Goal: Transaction & Acquisition: Download file/media

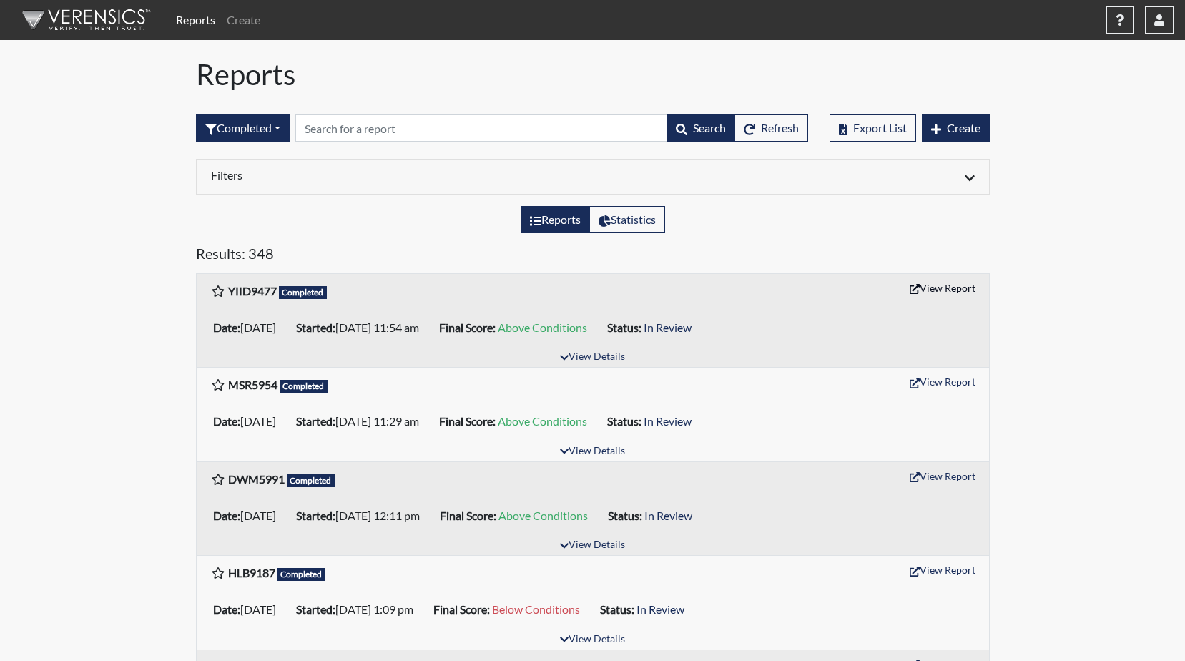
click at [939, 289] on button "View Report" at bounding box center [942, 288] width 79 height 22
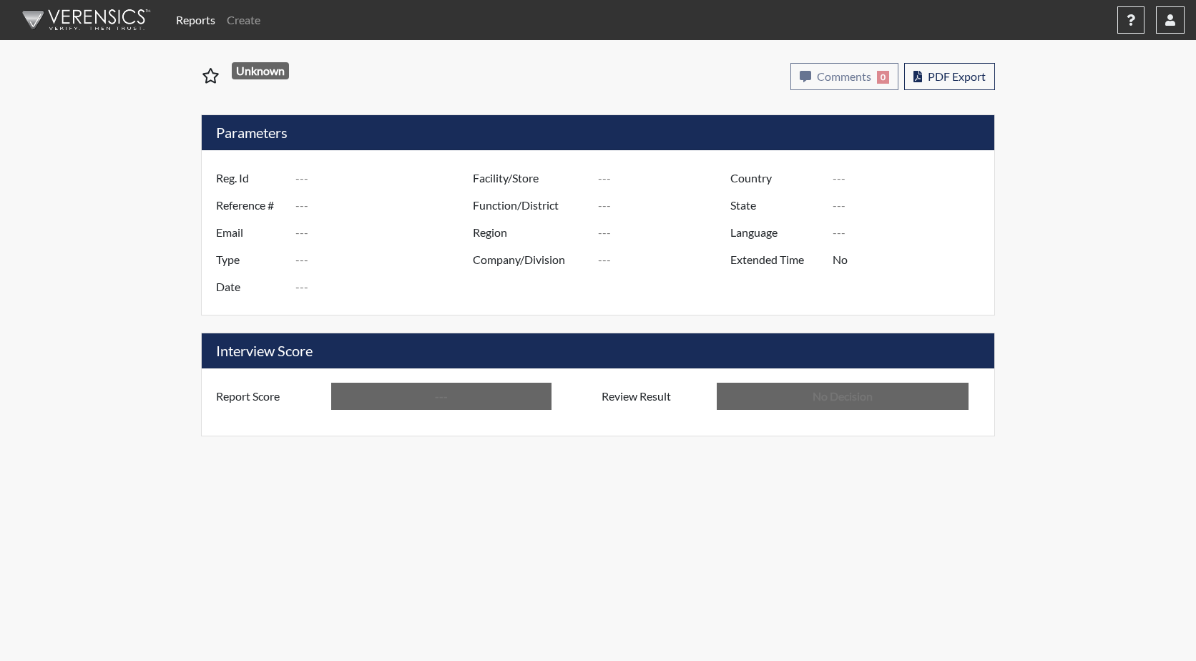
type input "YIID9477"
type input "51362"
type input "---"
type input "Corrections Pre-Employment"
type input "Sep 18, 2025"
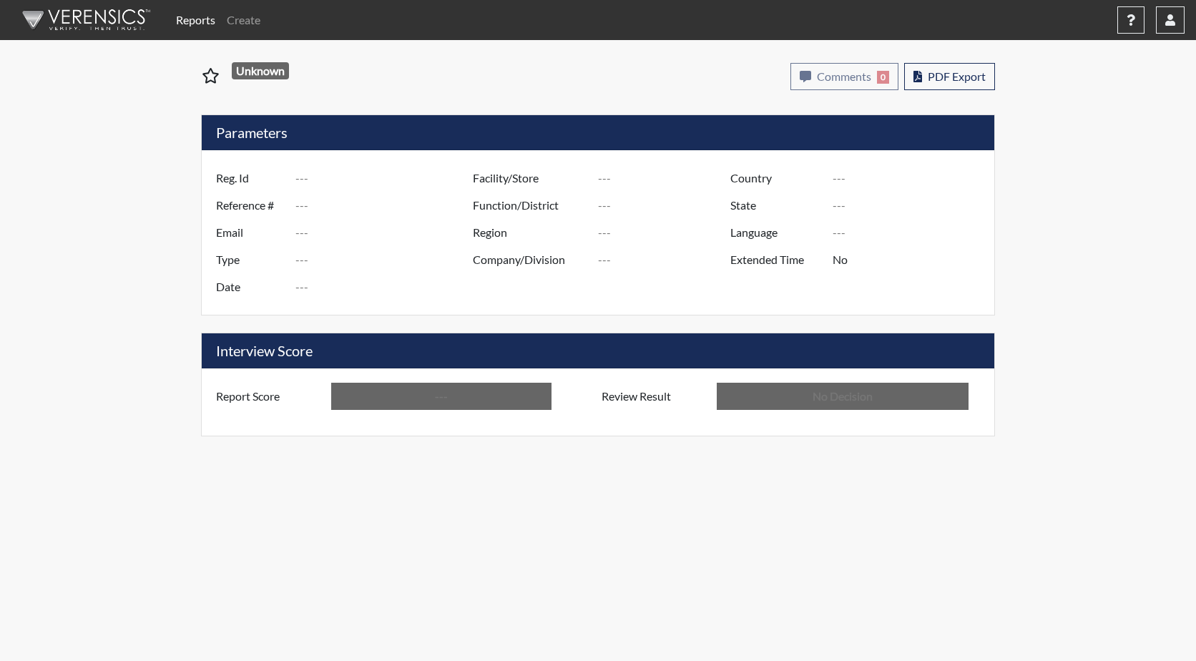
type input "GD&CP SMU*+"
type input "[GEOGRAPHIC_DATA]"
type input "[US_STATE]"
type input "English"
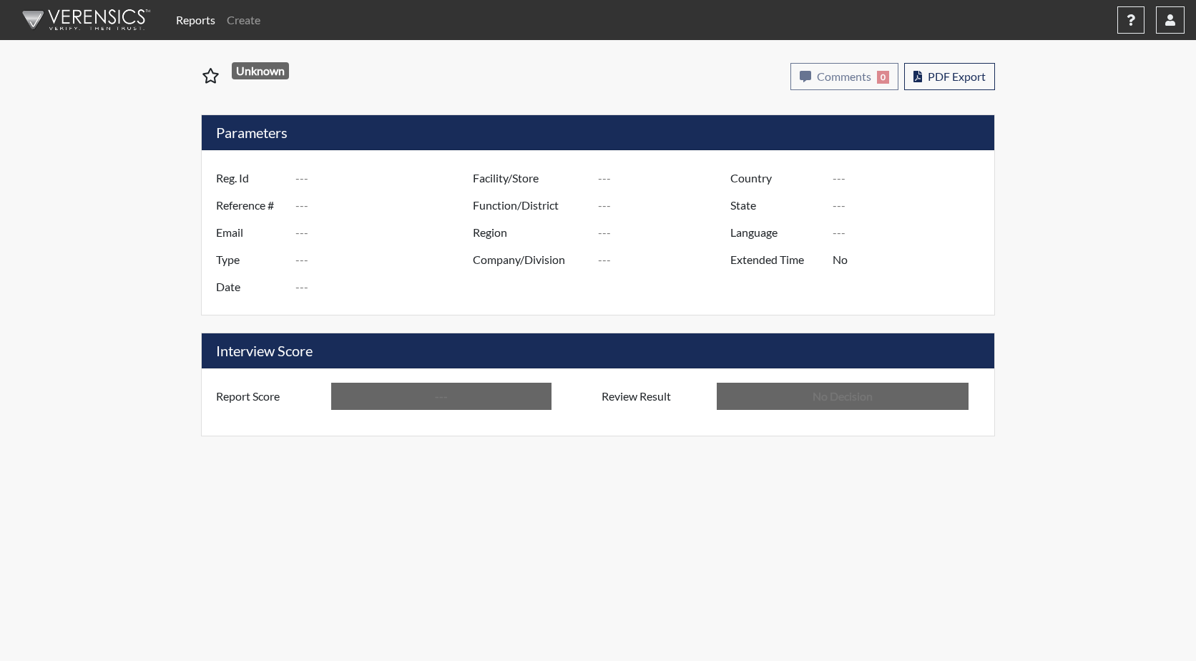
type input "Above Conditions"
type input "In Review"
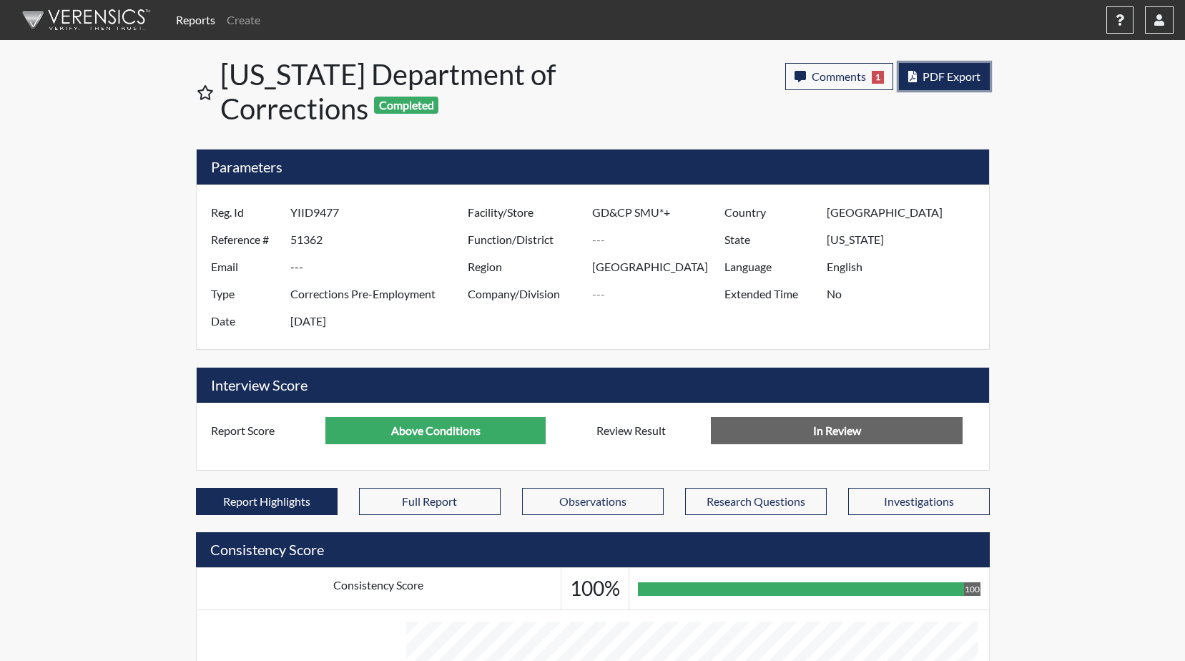
click at [943, 68] on button "PDF Export" at bounding box center [944, 76] width 91 height 27
